Goal: Navigation & Orientation: Find specific page/section

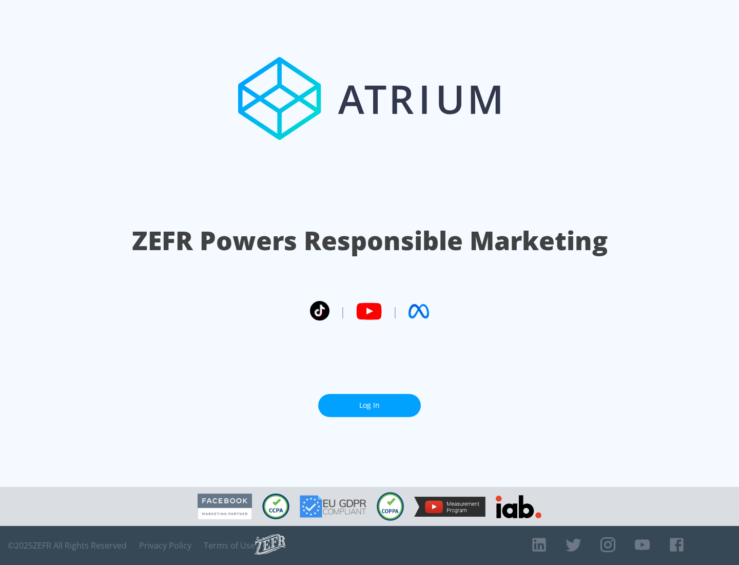
click at [370, 405] on link "Log In" at bounding box center [369, 405] width 103 height 23
